Goal: Navigation & Orientation: Find specific page/section

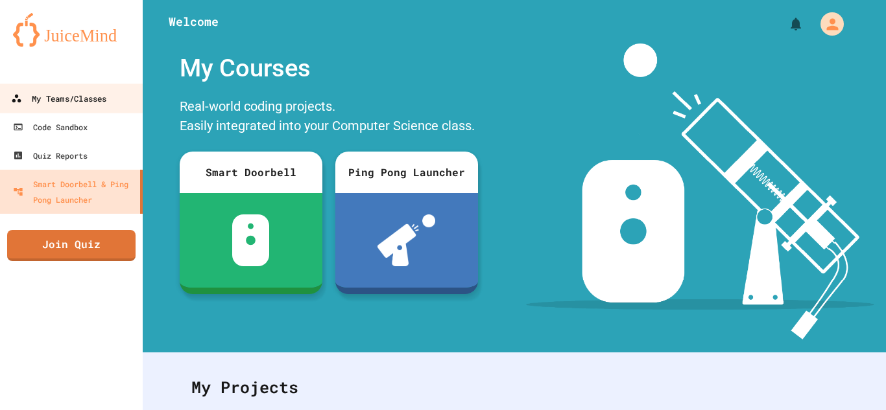
click at [112, 102] on link "My Teams/Classes" at bounding box center [71, 98] width 147 height 29
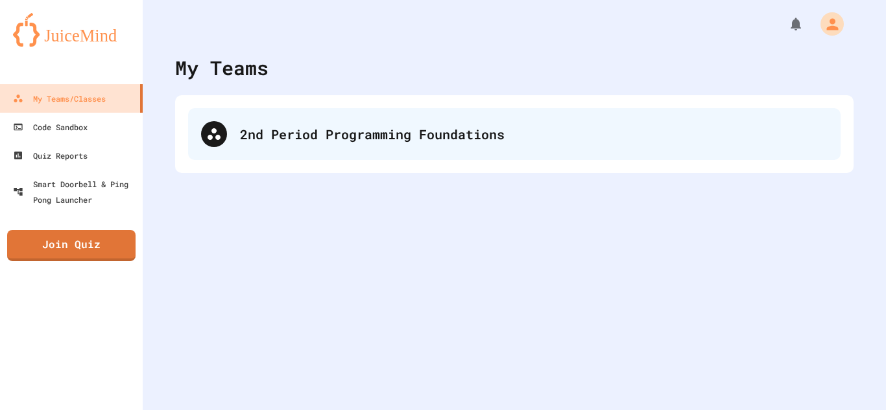
click at [303, 130] on div "2nd Period Programming Foundations" at bounding box center [533, 133] width 587 height 19
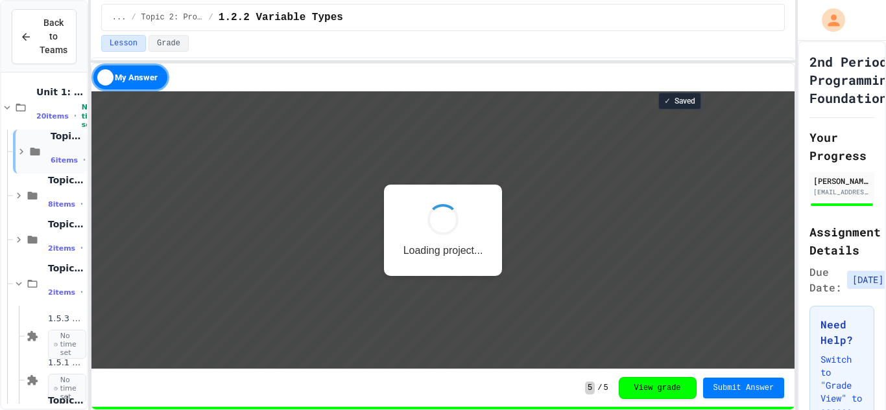
scroll to position [1, 0]
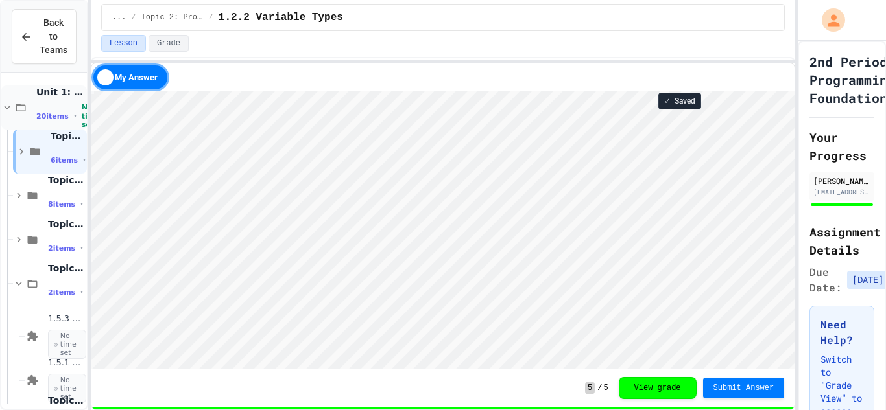
click at [8, 111] on icon at bounding box center [7, 108] width 12 height 12
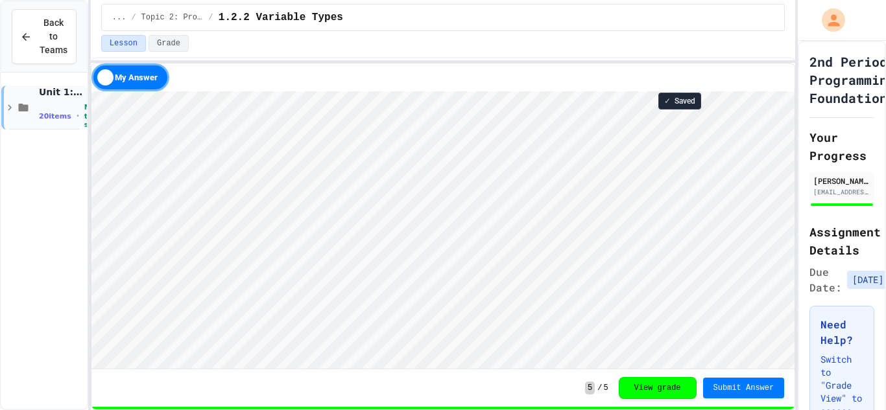
click at [8, 110] on icon at bounding box center [10, 108] width 12 height 12
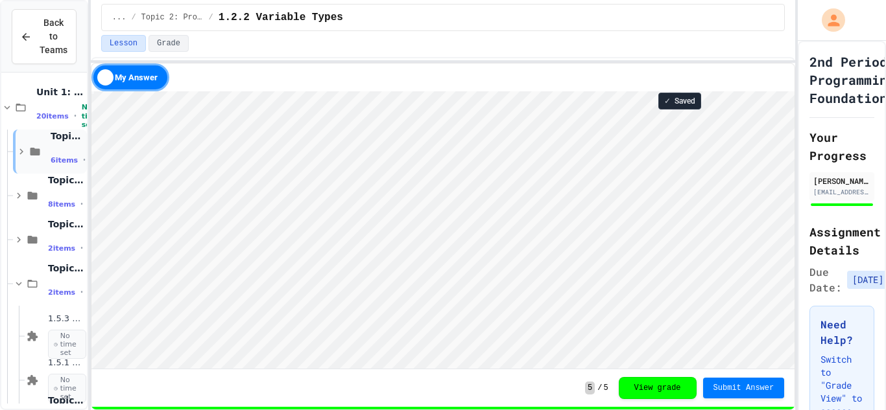
click at [20, 149] on icon at bounding box center [21, 152] width 4 height 6
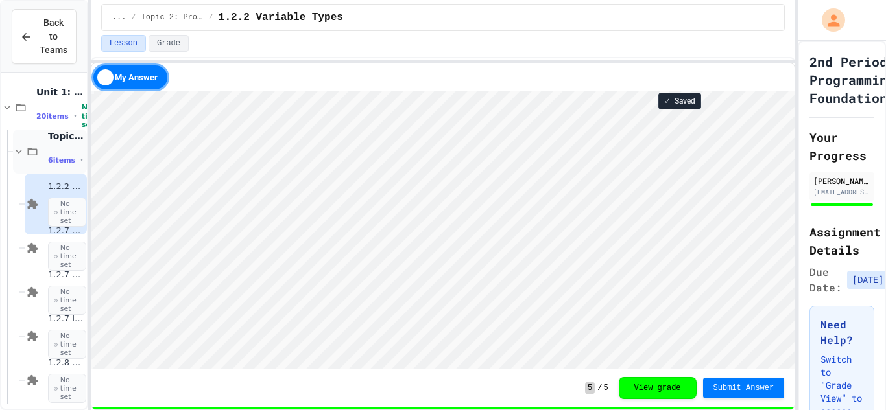
click at [20, 153] on icon at bounding box center [19, 152] width 12 height 12
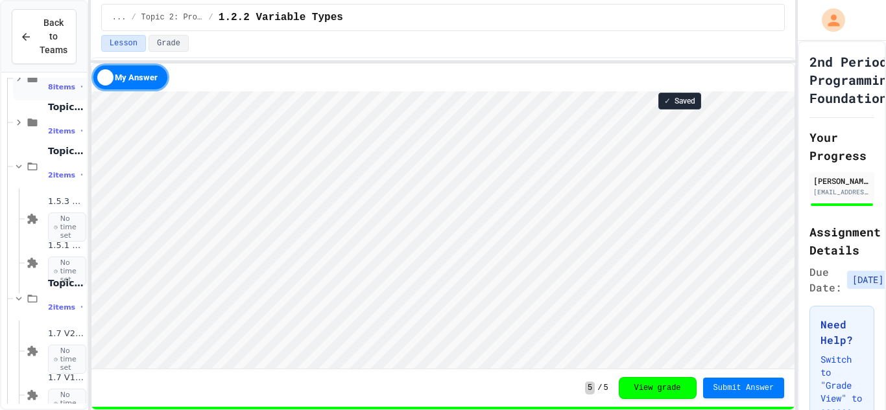
scroll to position [119, 0]
click at [19, 169] on icon at bounding box center [19, 165] width 12 height 12
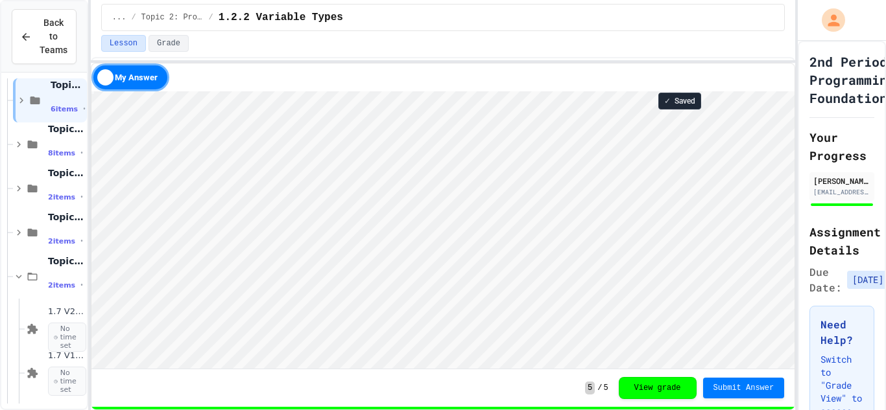
scroll to position [51, 0]
click at [62, 312] on span "1.7 V2- IceCream Machine Project" at bounding box center [66, 312] width 36 height 11
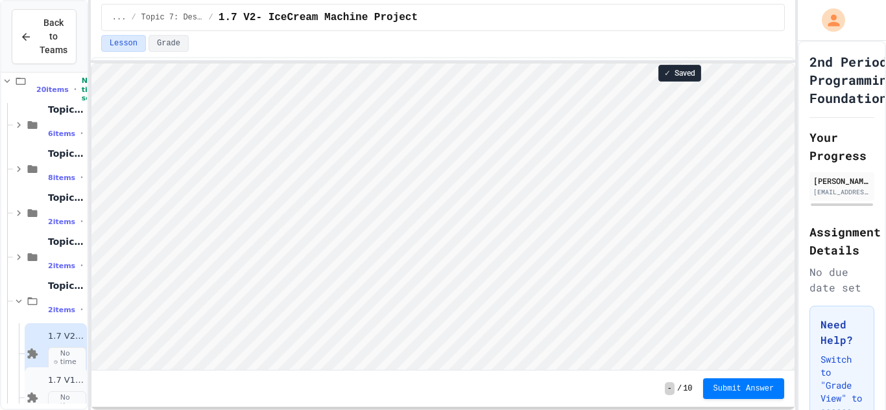
click at [48, 388] on div "1.7 V1- Ice Cream Machine No time set" at bounding box center [66, 397] width 36 height 45
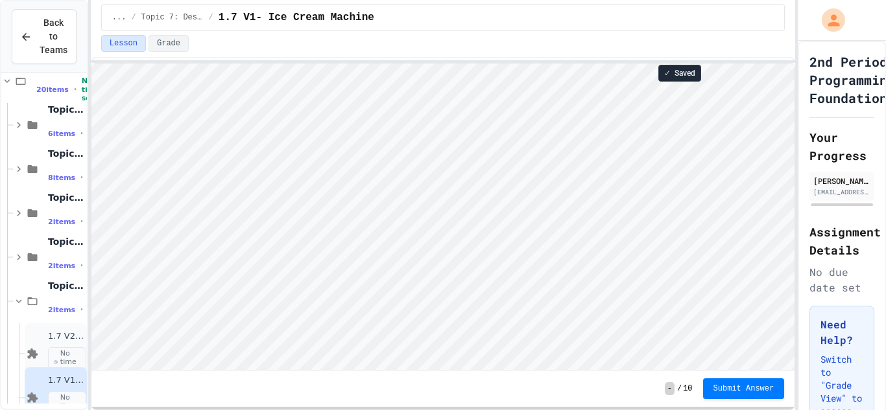
click at [45, 326] on div "1.7 V2- IceCream Machine Project No time set" at bounding box center [56, 354] width 62 height 61
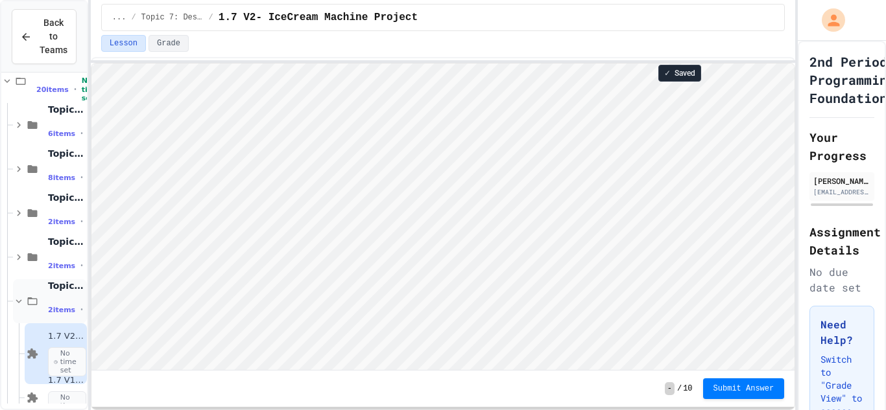
click at [20, 303] on icon at bounding box center [19, 302] width 12 height 12
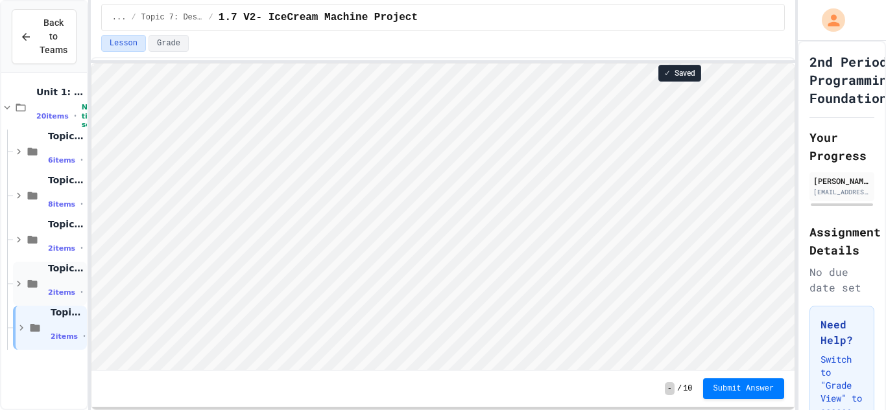
click at [15, 289] on icon at bounding box center [19, 284] width 12 height 12
click at [16, 283] on icon at bounding box center [19, 284] width 6 height 4
click at [21, 239] on icon at bounding box center [19, 240] width 12 height 12
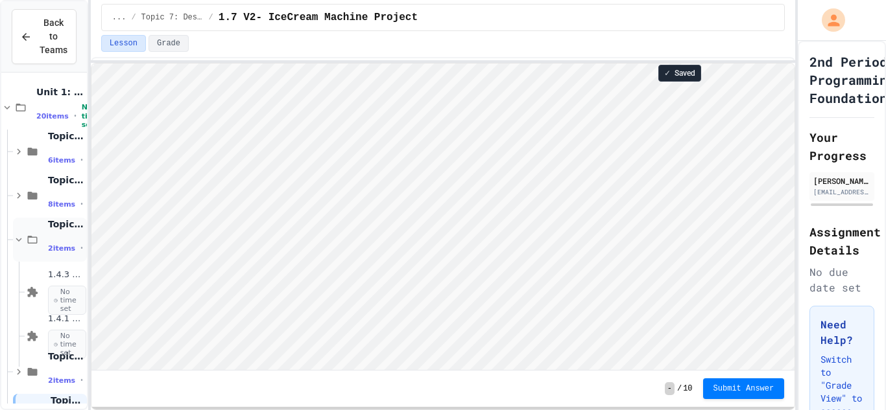
click at [21, 236] on icon at bounding box center [19, 240] width 12 height 12
